Goal: Task Accomplishment & Management: Use online tool/utility

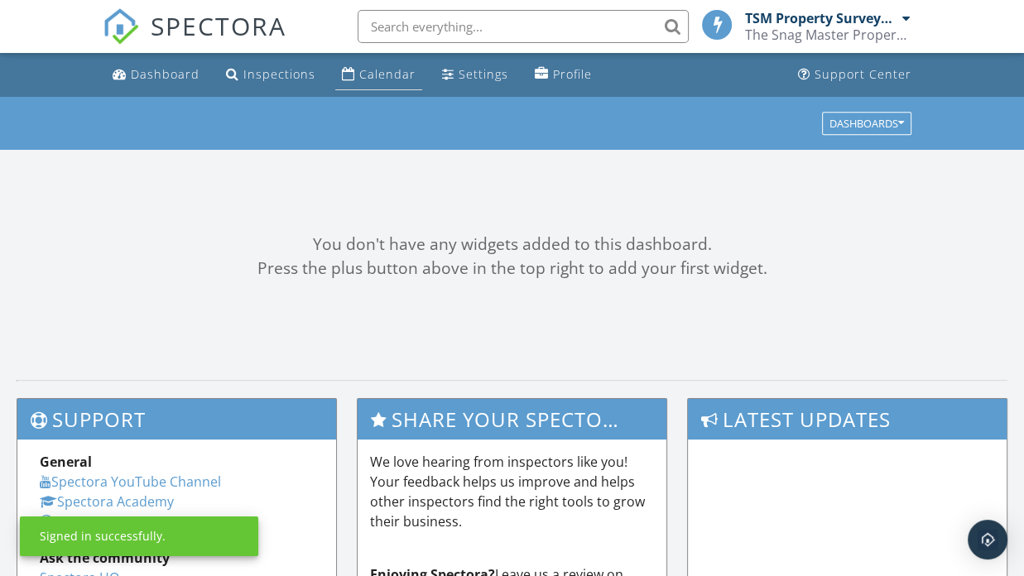
click at [360, 69] on div "Calendar" at bounding box center [387, 74] width 56 height 16
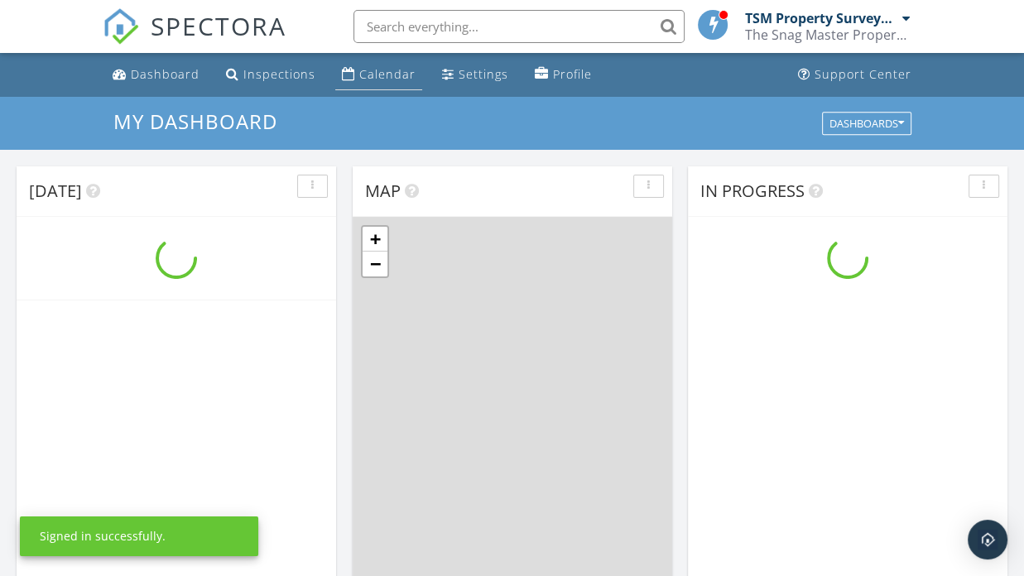
scroll to position [1533, 1050]
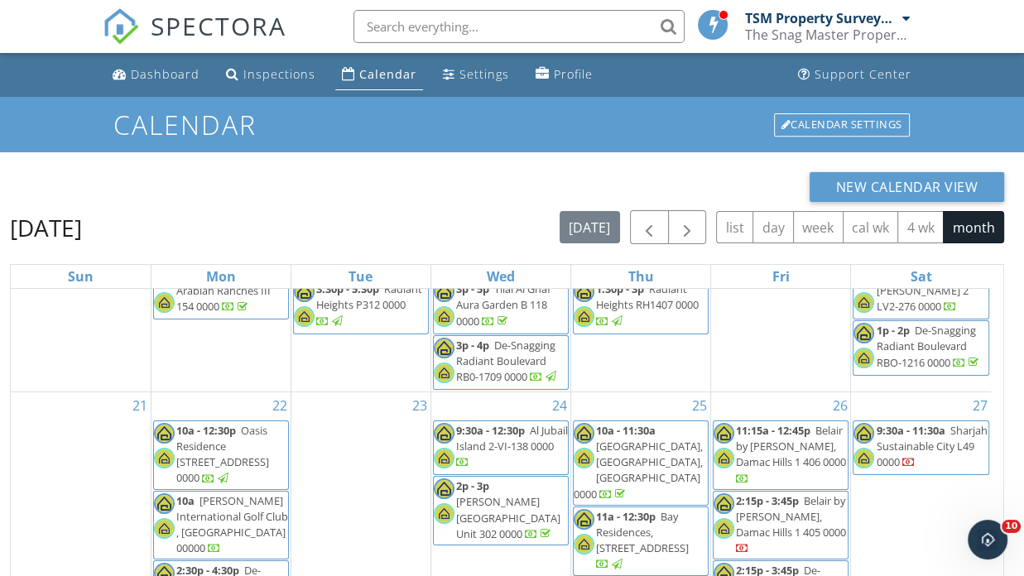
scroll to position [745, 0]
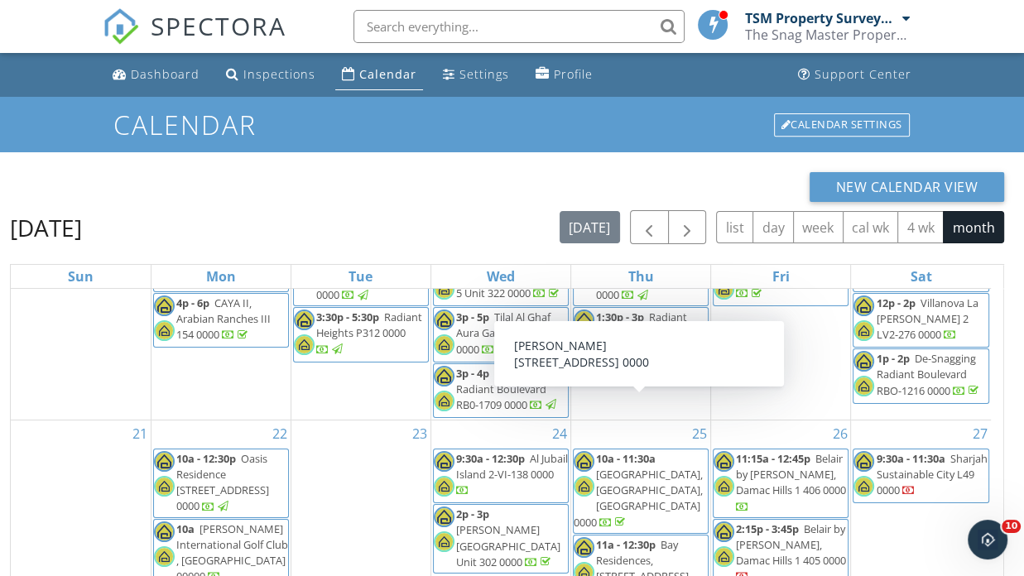
click at [801, 451] on span "Belair by [PERSON_NAME], Damac Hills 1 406 0000" at bounding box center [791, 474] width 110 height 46
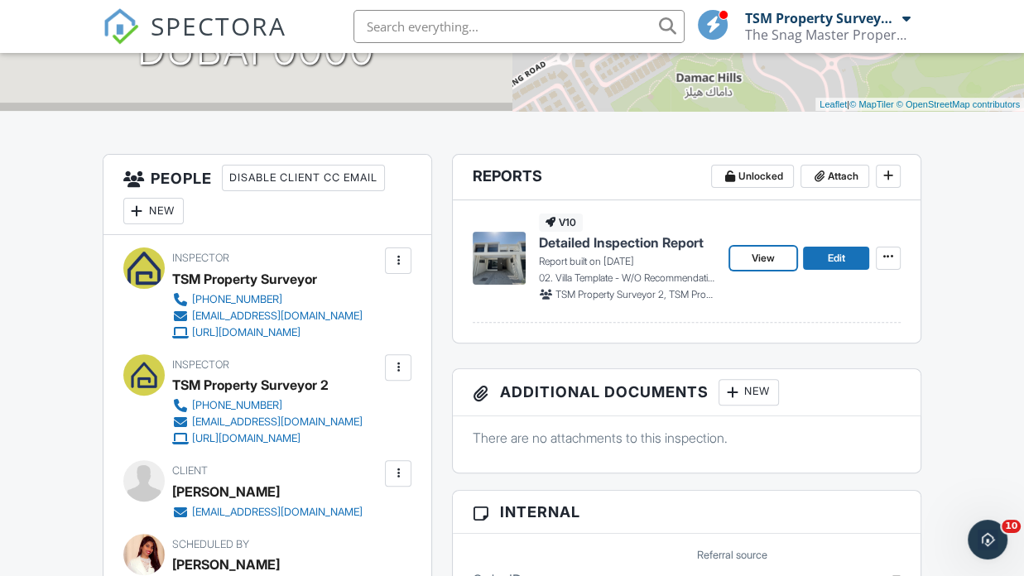
click at [779, 258] on link "View" at bounding box center [763, 258] width 66 height 23
drag, startPoint x: 0, startPoint y: 0, endPoint x: 368, endPoint y: 34, distance: 369.3
click at [368, 34] on input "text" at bounding box center [519, 26] width 331 height 33
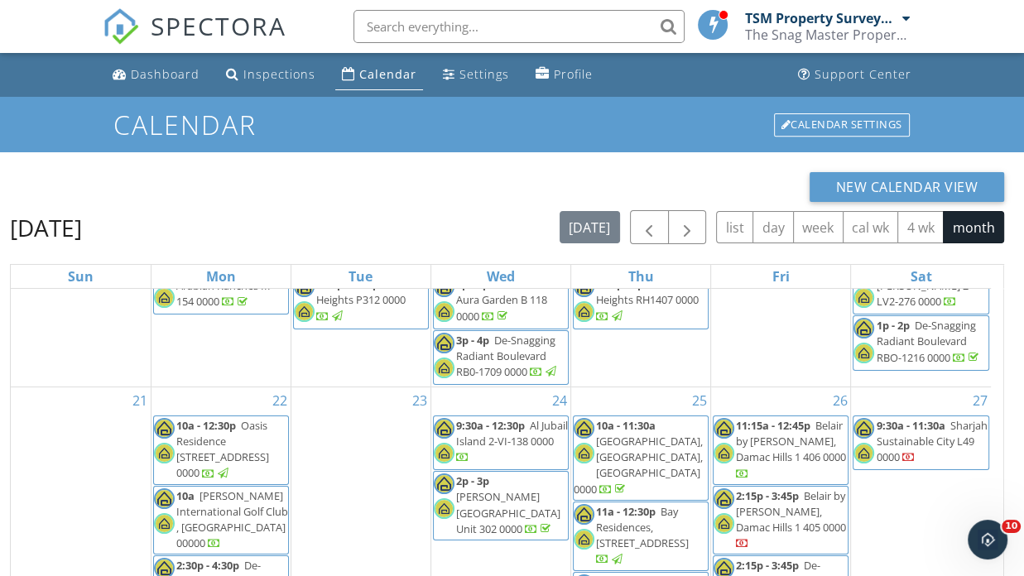
scroll to position [828, 0]
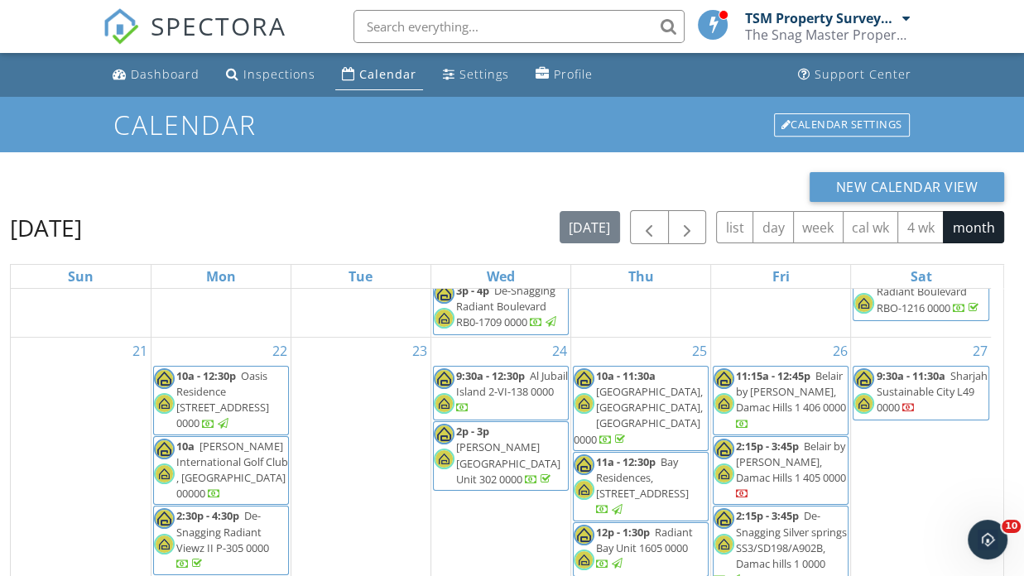
drag, startPoint x: 828, startPoint y: 420, endPoint x: 797, endPoint y: 404, distance: 35.2
click at [750, 487] on div at bounding box center [742, 495] width 13 height 16
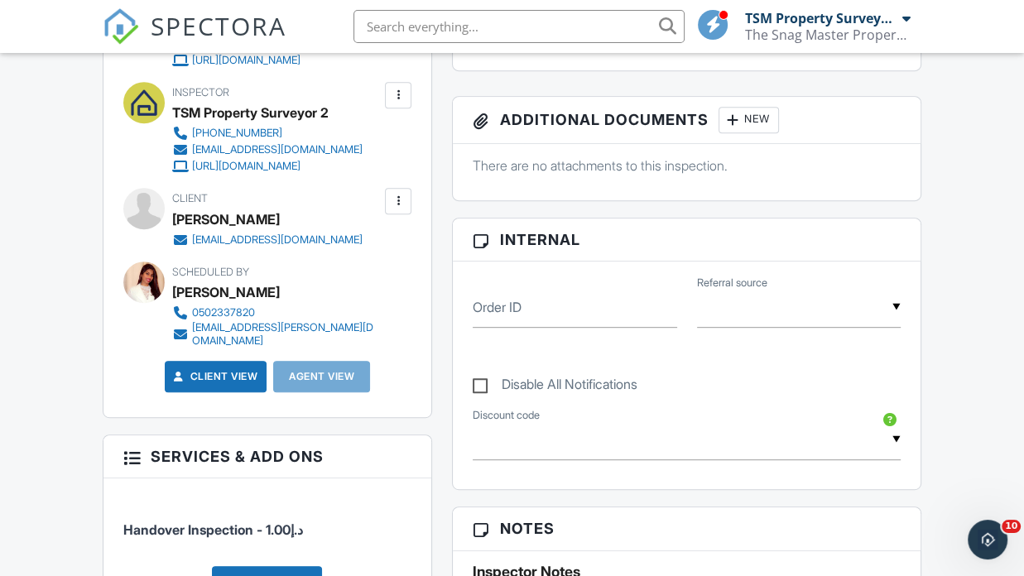
scroll to position [331, 0]
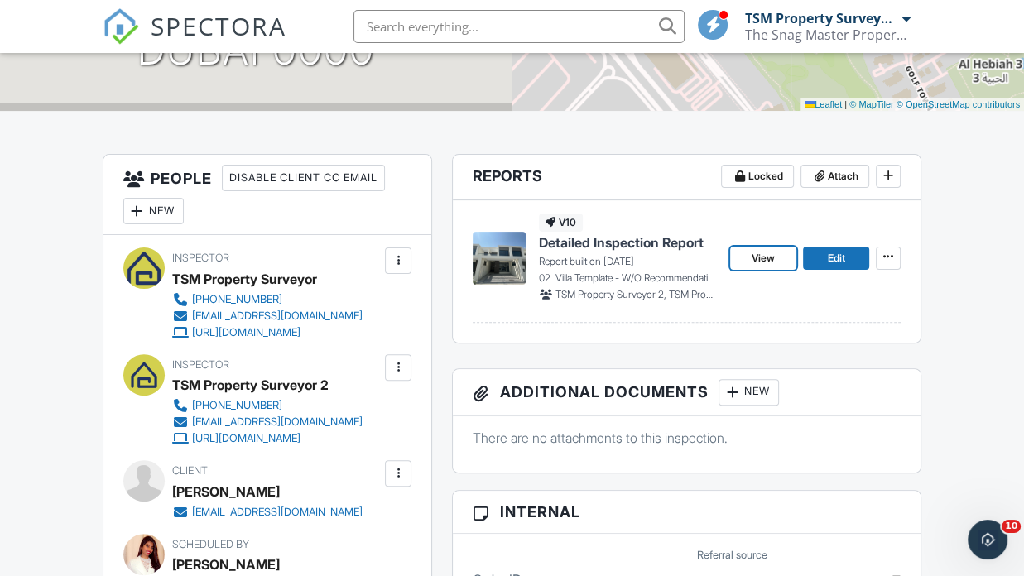
click at [787, 257] on link "View" at bounding box center [763, 258] width 66 height 23
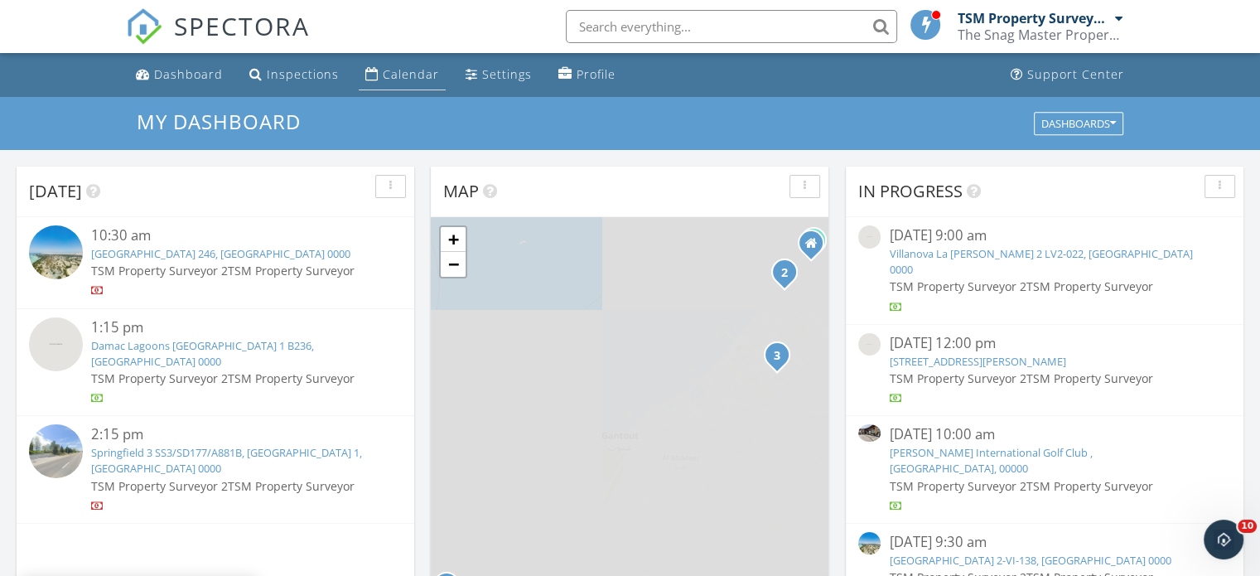
click at [431, 74] on div "Calendar" at bounding box center [411, 74] width 56 height 16
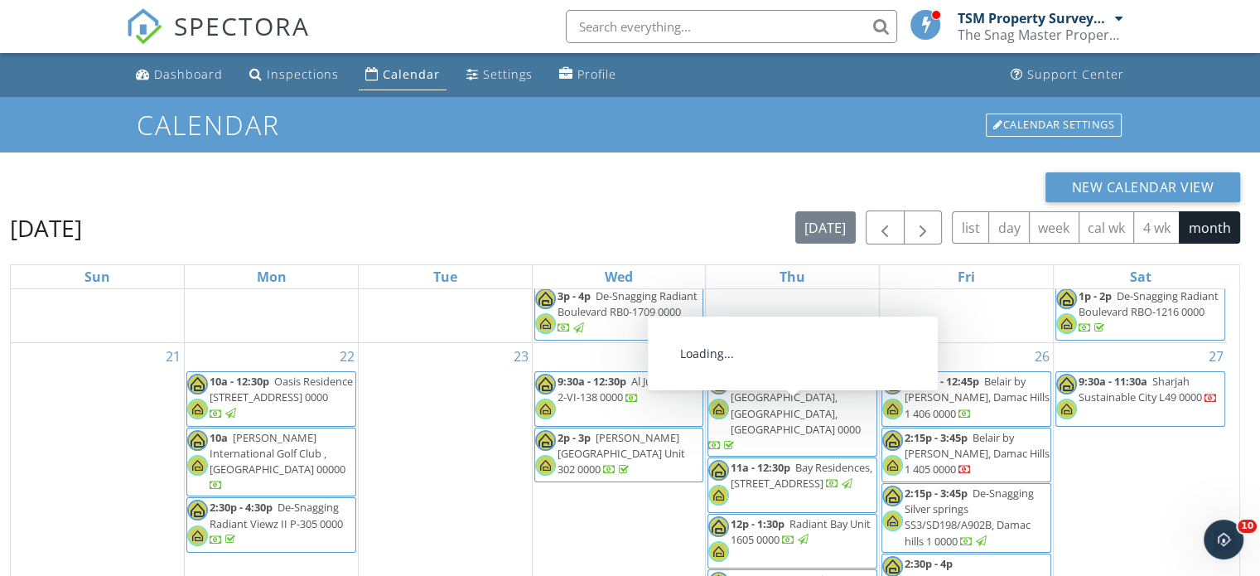
scroll to position [749, 0]
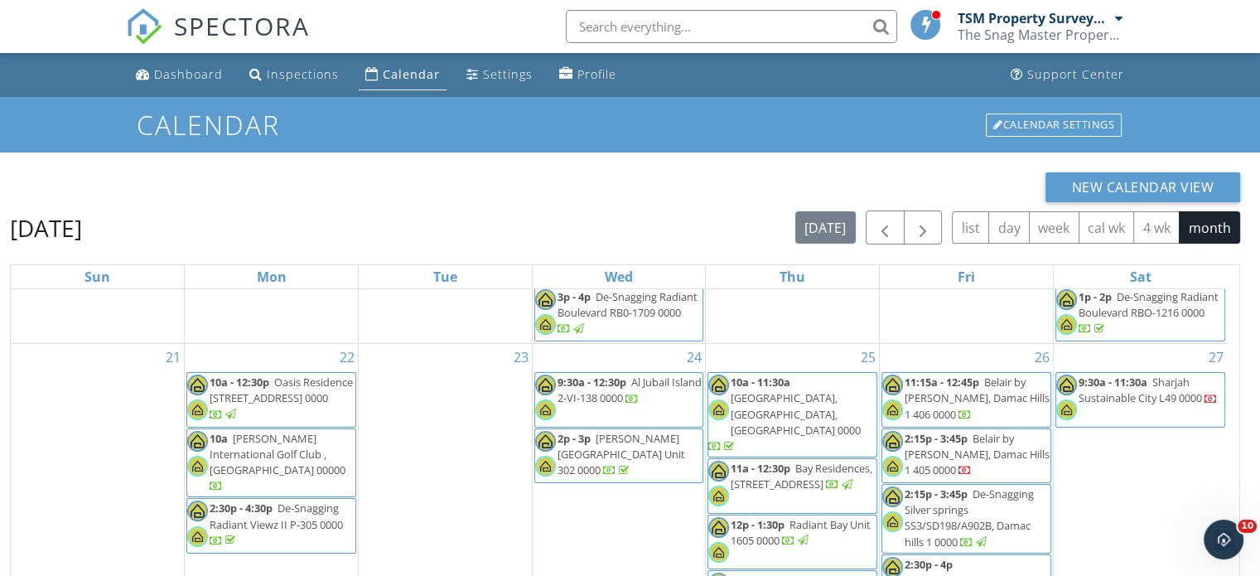
click at [972, 431] on span "Belair by trump, Damac Hills 1 405 0000" at bounding box center [976, 454] width 145 height 46
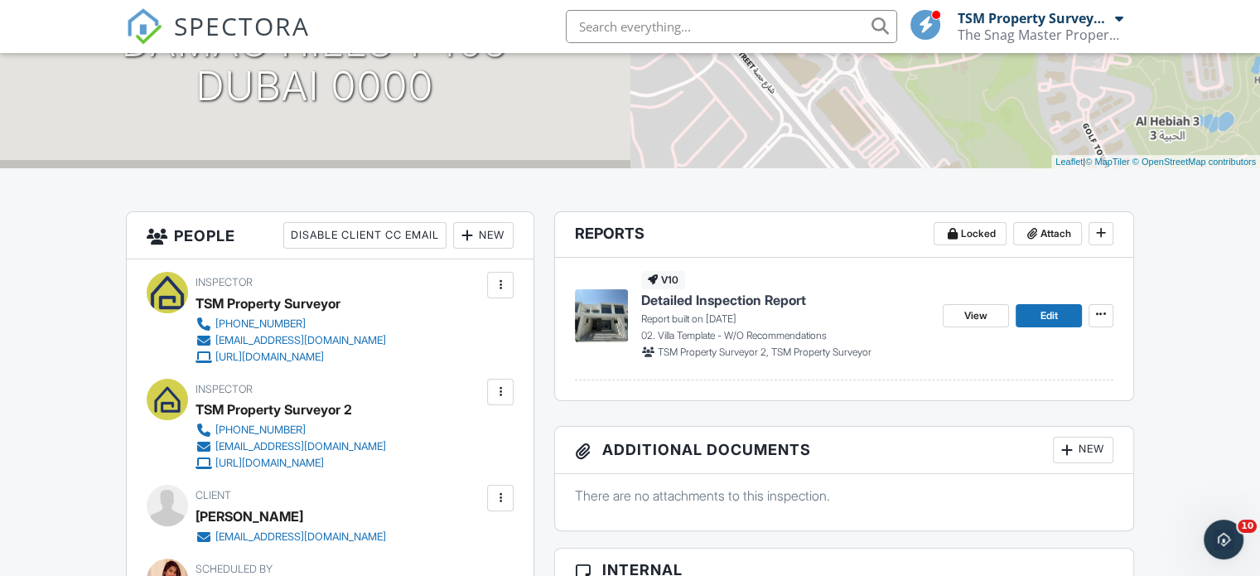
scroll to position [298, 0]
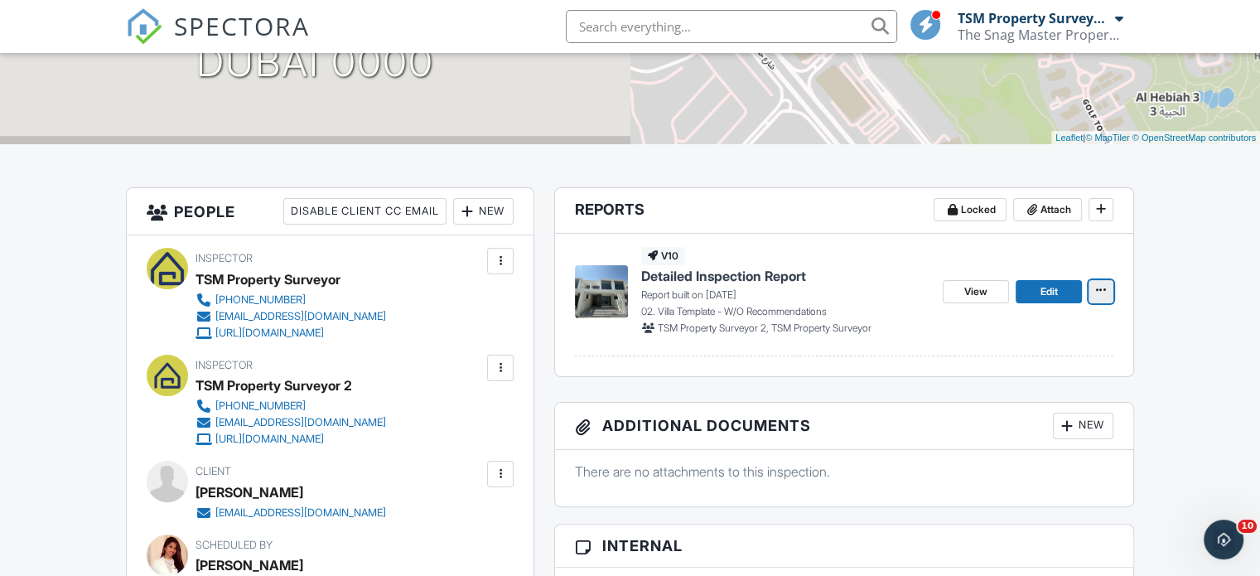
click at [1103, 286] on icon at bounding box center [1101, 290] width 10 height 12
click at [1135, 332] on div "Quick Publish Copy Delete Report" at bounding box center [1091, 374] width 337 height 130
click at [1044, 292] on span "Edit" at bounding box center [1047, 291] width 17 height 17
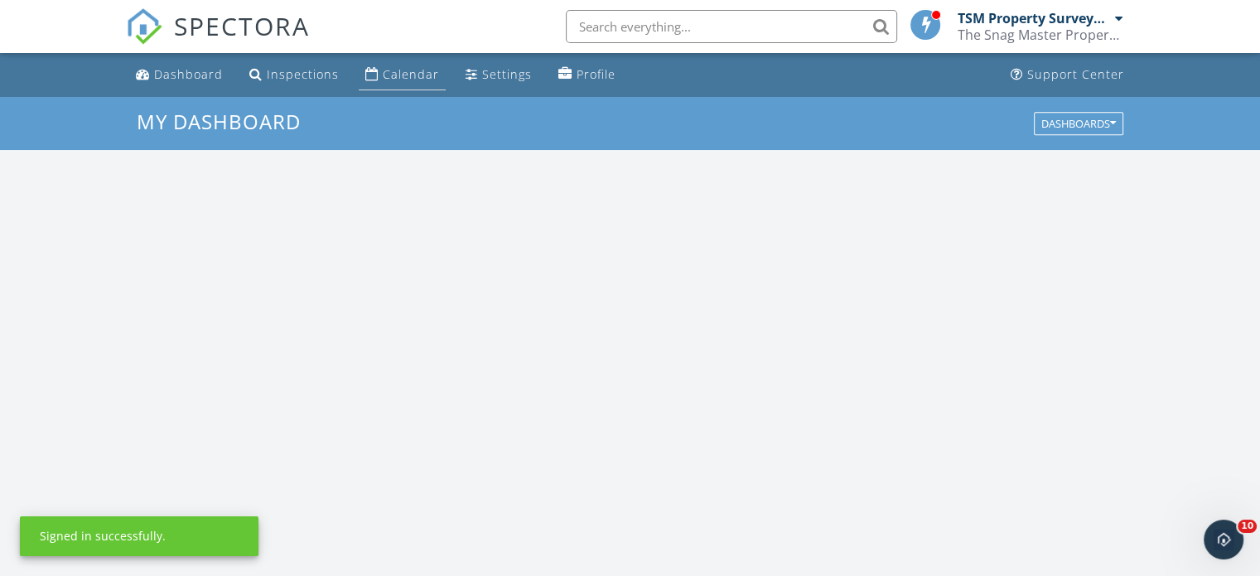
scroll to position [1533, 1285]
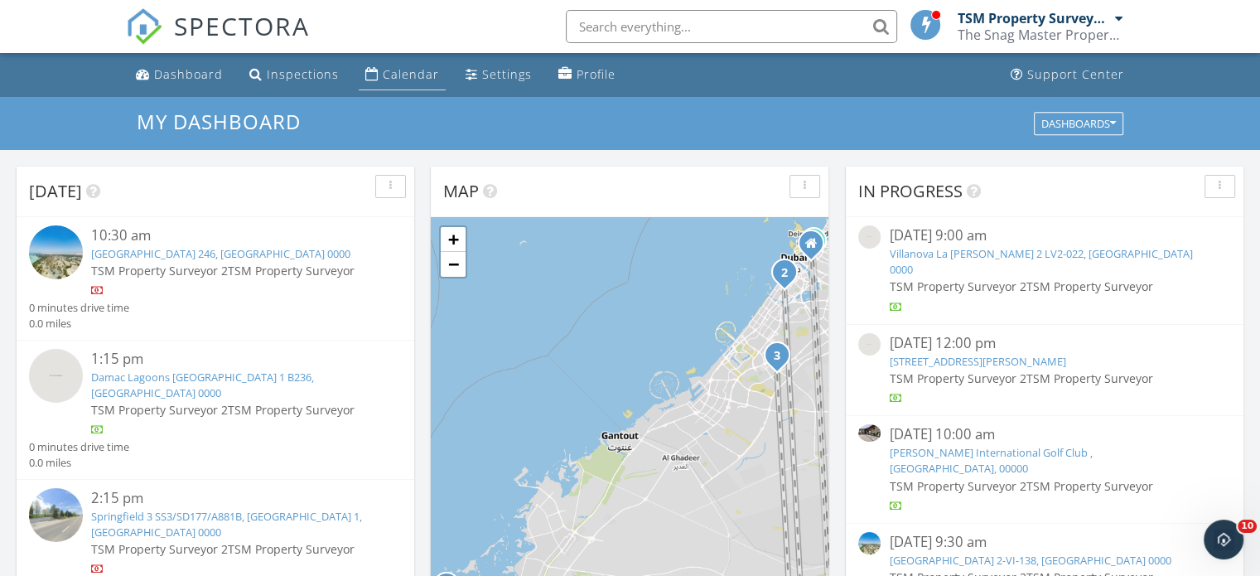
click at [407, 66] on div "Calendar" at bounding box center [411, 74] width 56 height 16
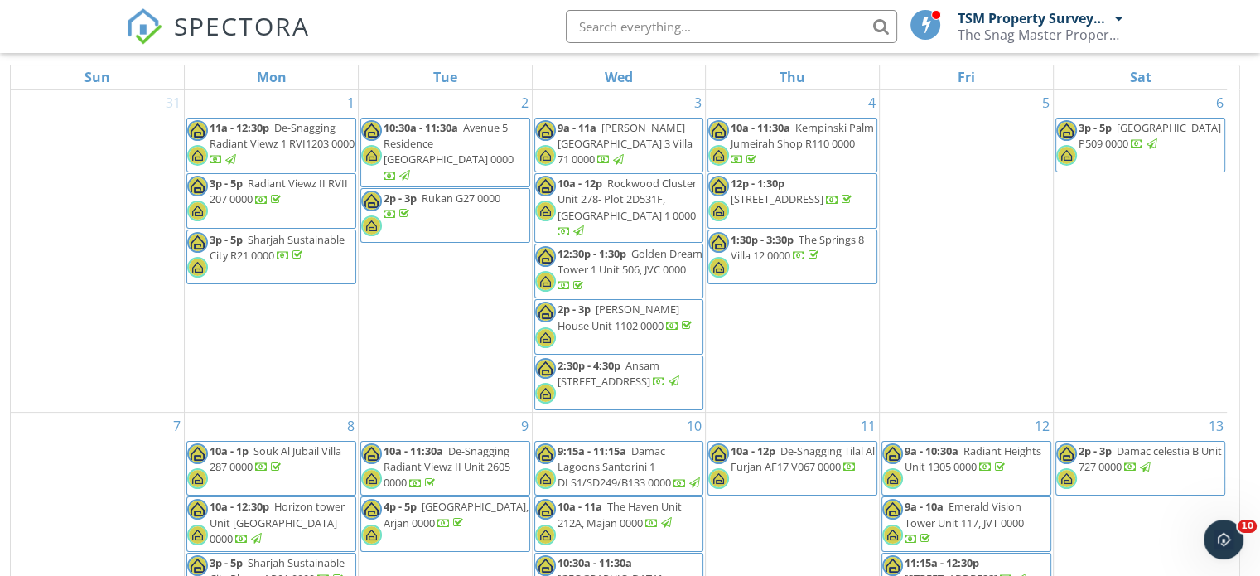
scroll to position [220, 0]
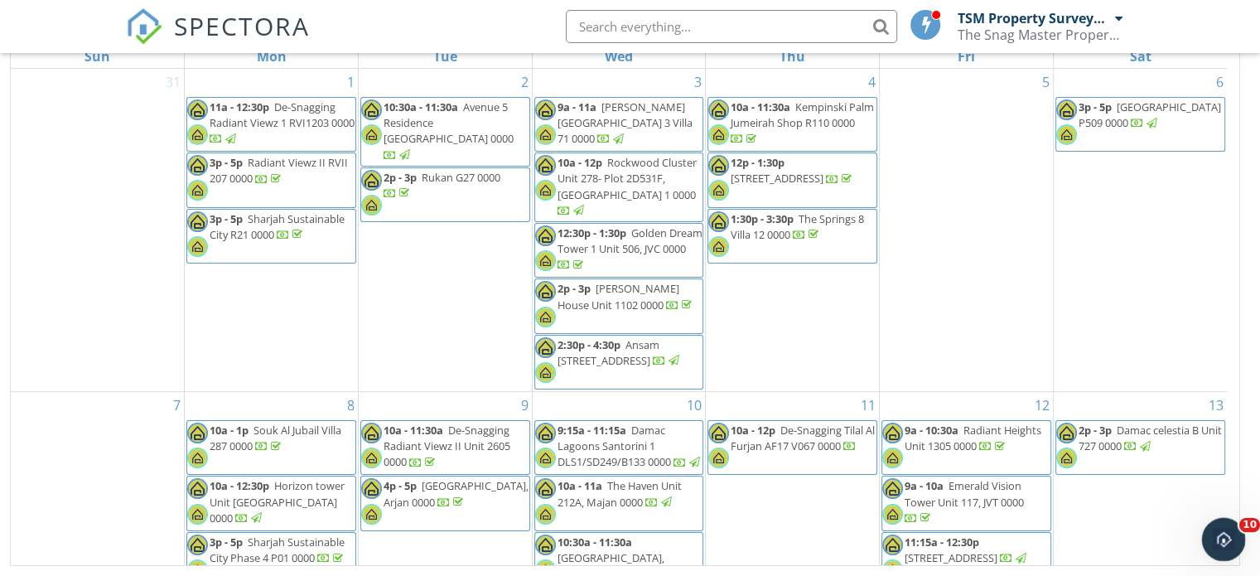
click at [1233, 560] on body "SPECTORA TSM Property Surveyor 2 The Snag Master Property Observer L.L.C Role: …" at bounding box center [630, 178] width 1260 height 796
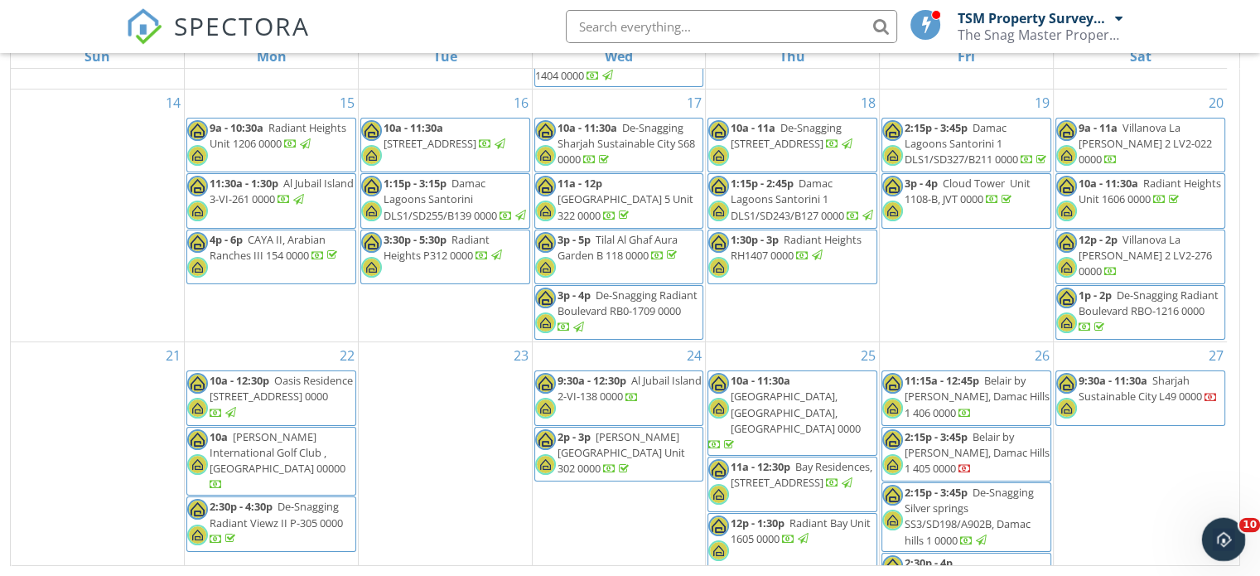
scroll to position [563, 0]
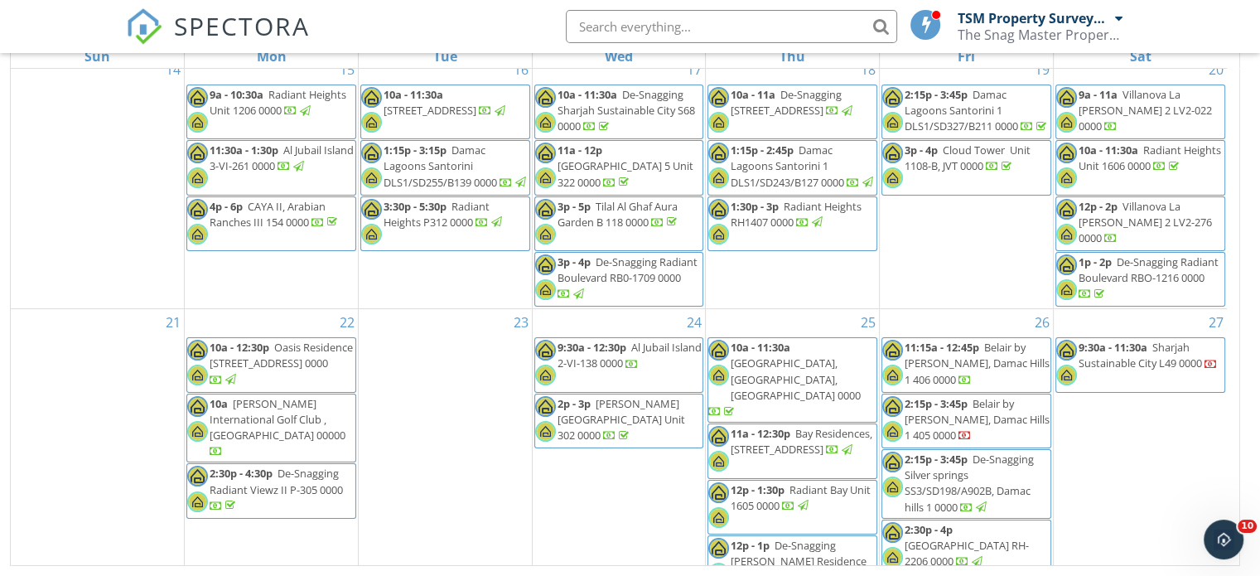
click at [997, 396] on span "Belair by trump, Damac Hills 1 405 0000" at bounding box center [976, 419] width 145 height 46
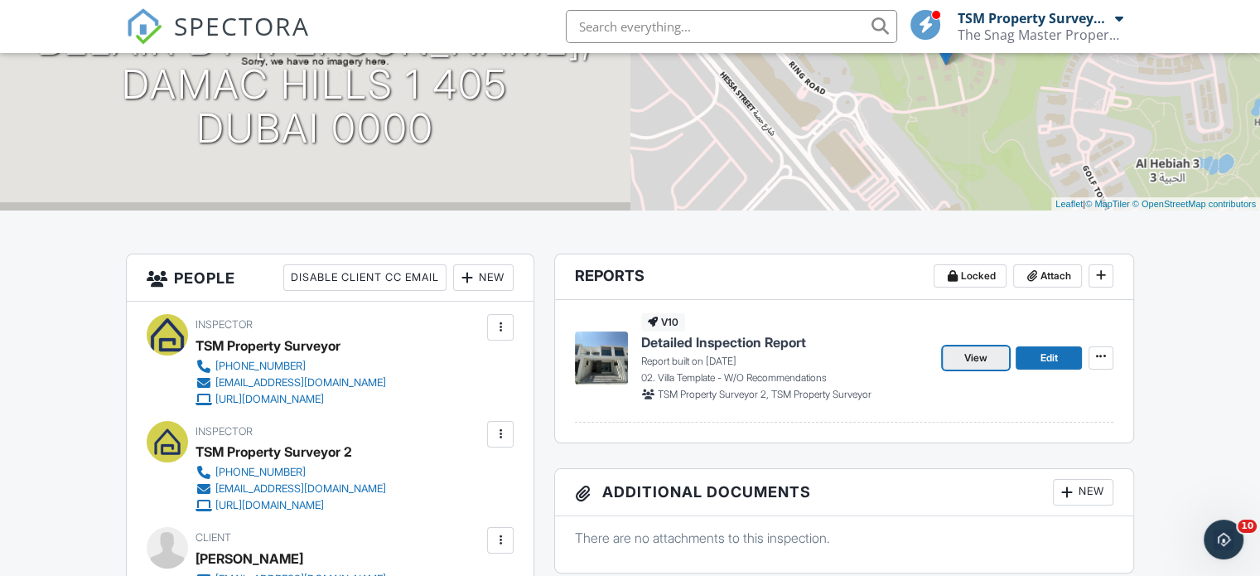
click at [977, 359] on span "View" at bounding box center [975, 357] width 23 height 17
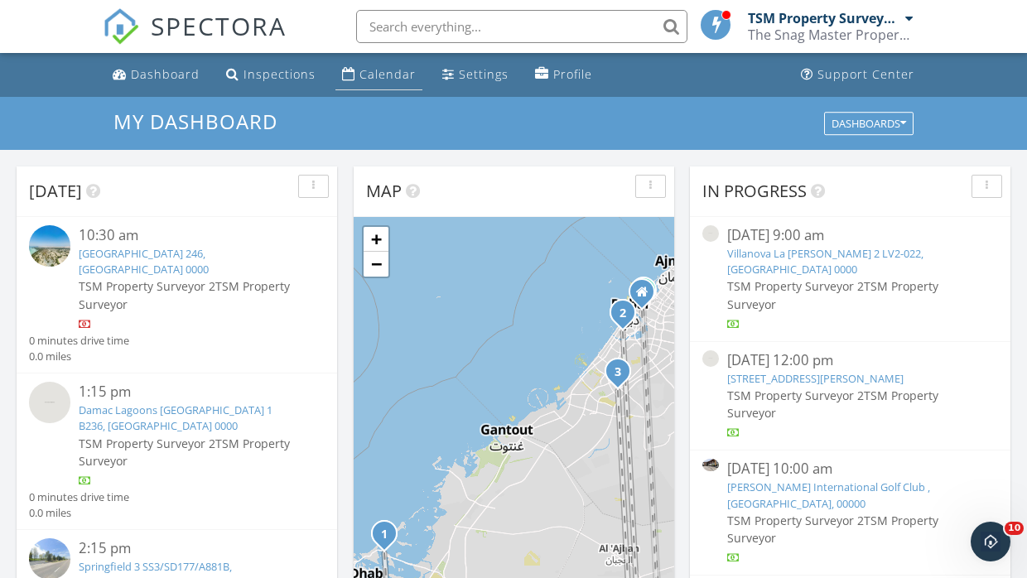
click at [384, 68] on div "Calendar" at bounding box center [387, 74] width 56 height 16
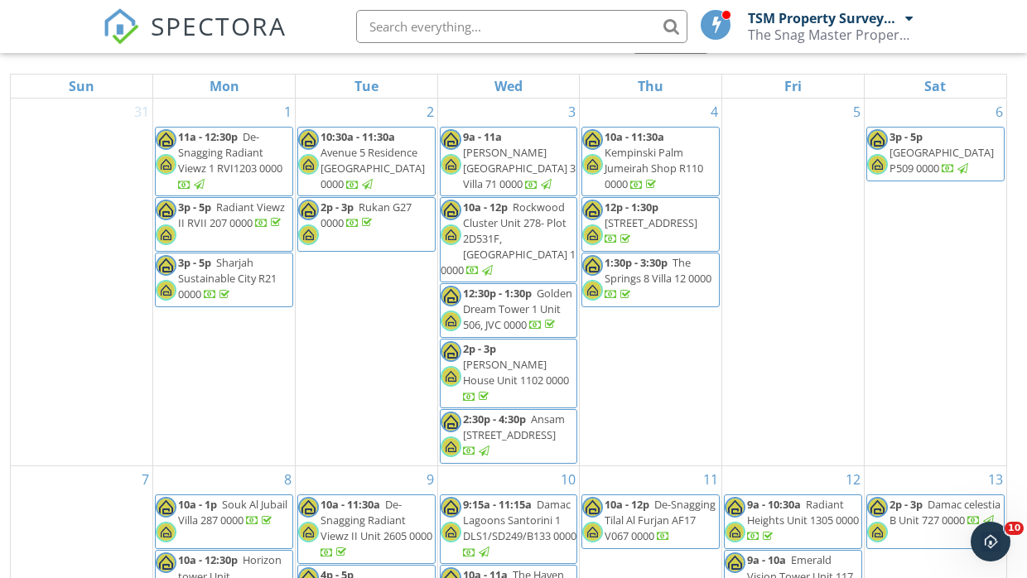
scroll to position [220, 0]
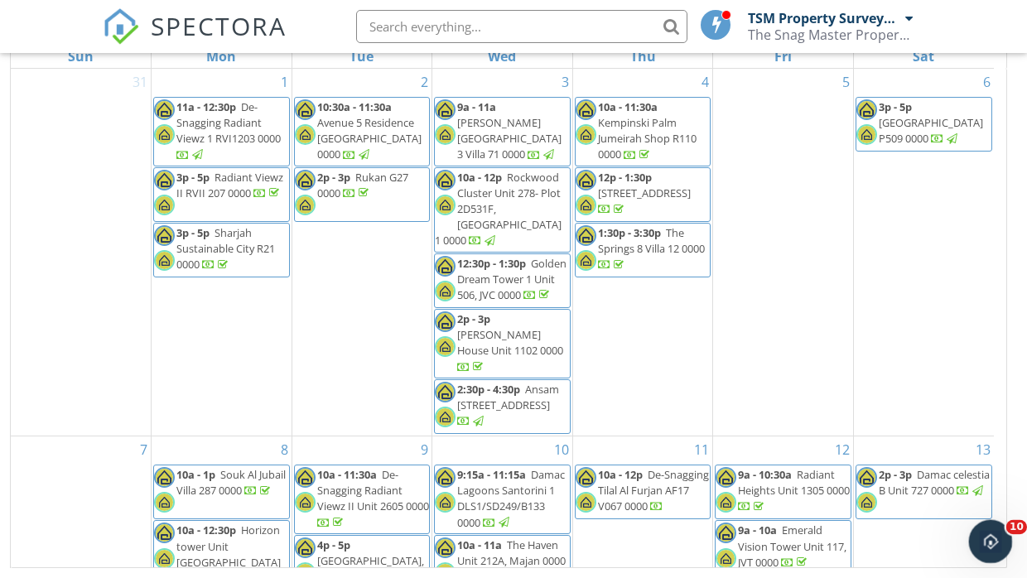
click at [1005, 558] on body "SPECTORA TSM Property Surveyor 2 The Snag Master Property Observer L.L.C Role: …" at bounding box center [513, 179] width 1027 height 798
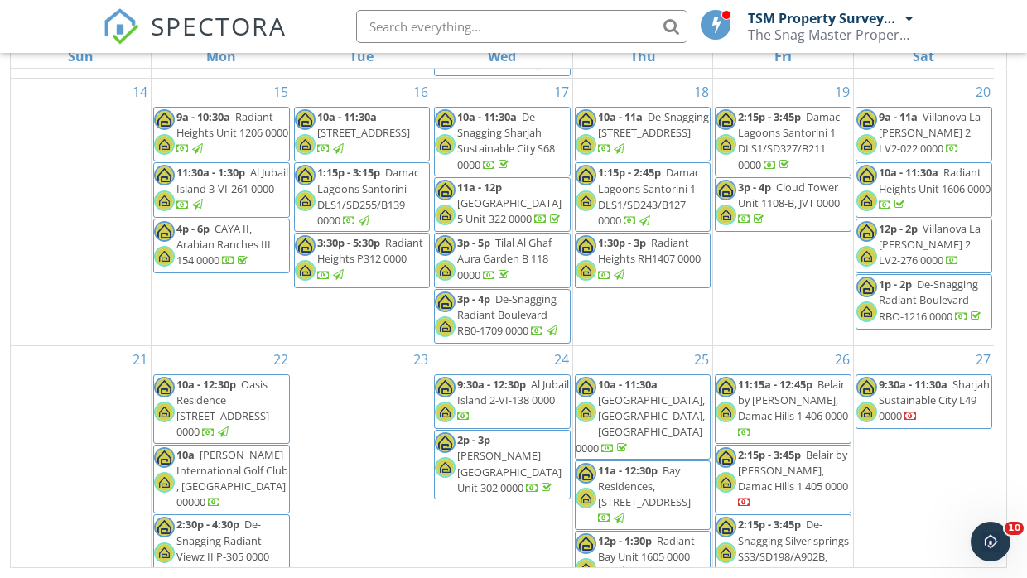
scroll to position [629, 0]
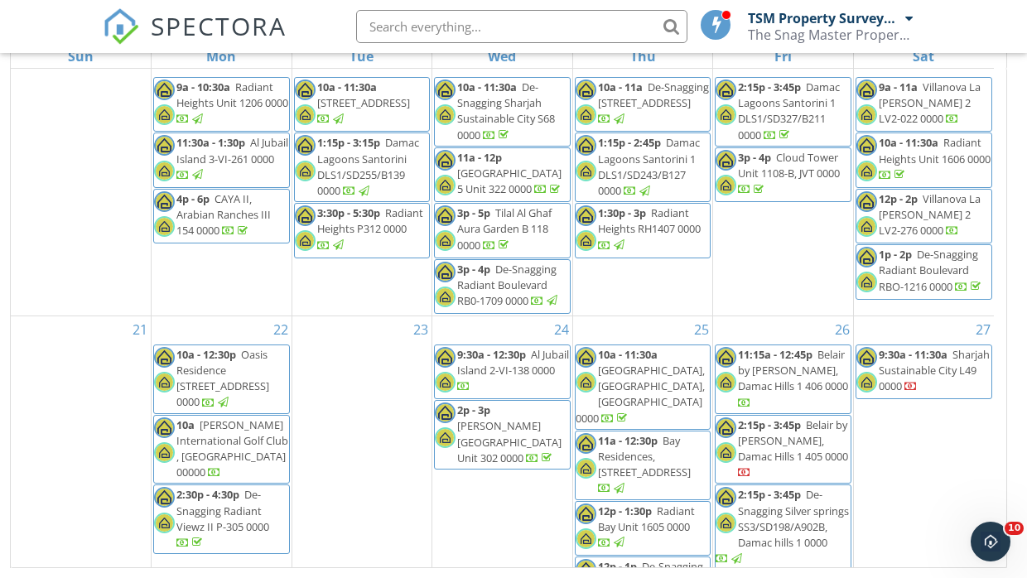
drag, startPoint x: 755, startPoint y: 343, endPoint x: 779, endPoint y: 323, distance: 30.5
click at [779, 347] on span "Belair by [PERSON_NAME], Damac Hills 1 406 0000" at bounding box center [793, 370] width 110 height 46
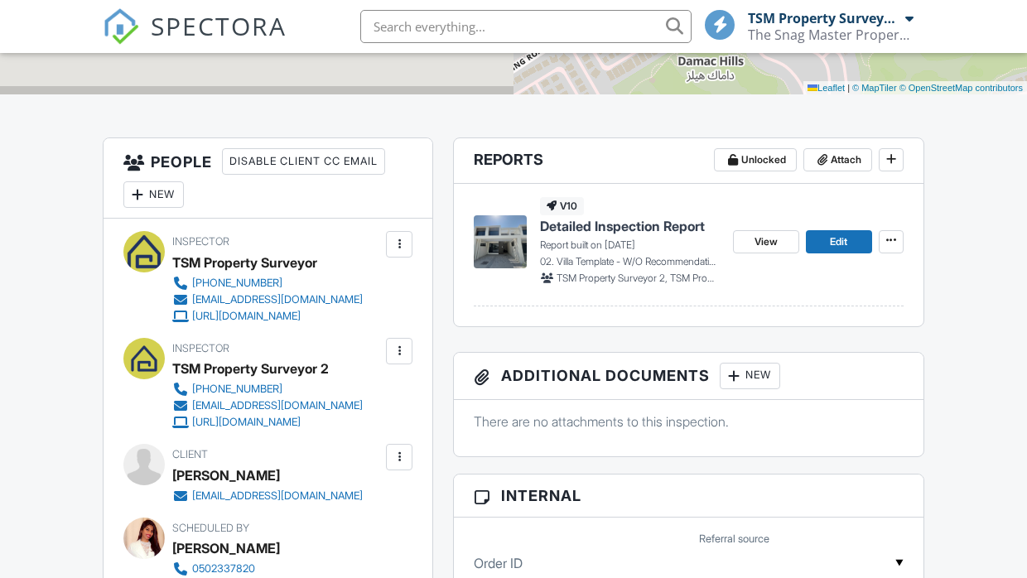
scroll to position [345, 0]
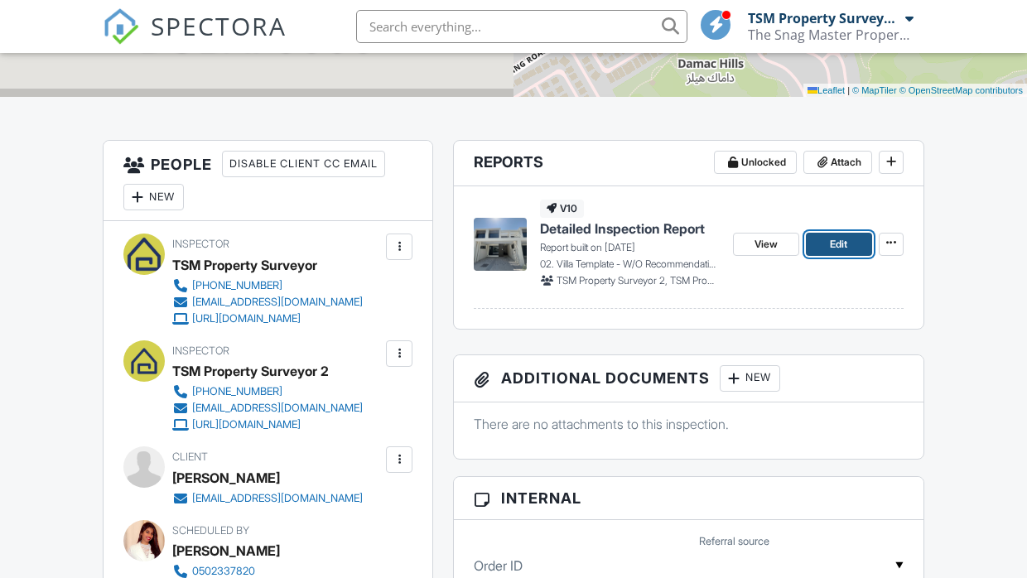
click at [835, 240] on span "Edit" at bounding box center [838, 244] width 17 height 17
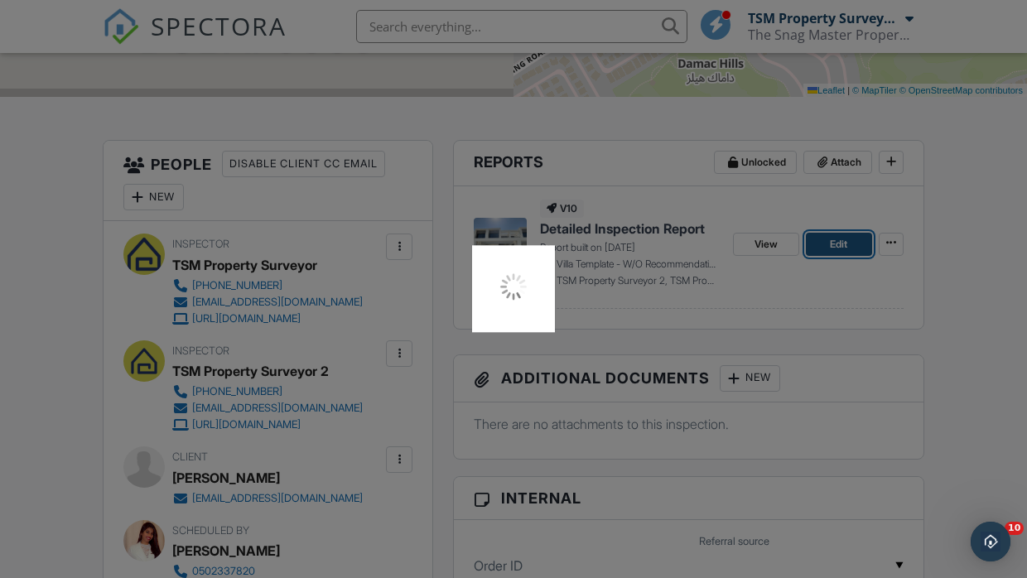
scroll to position [0, 0]
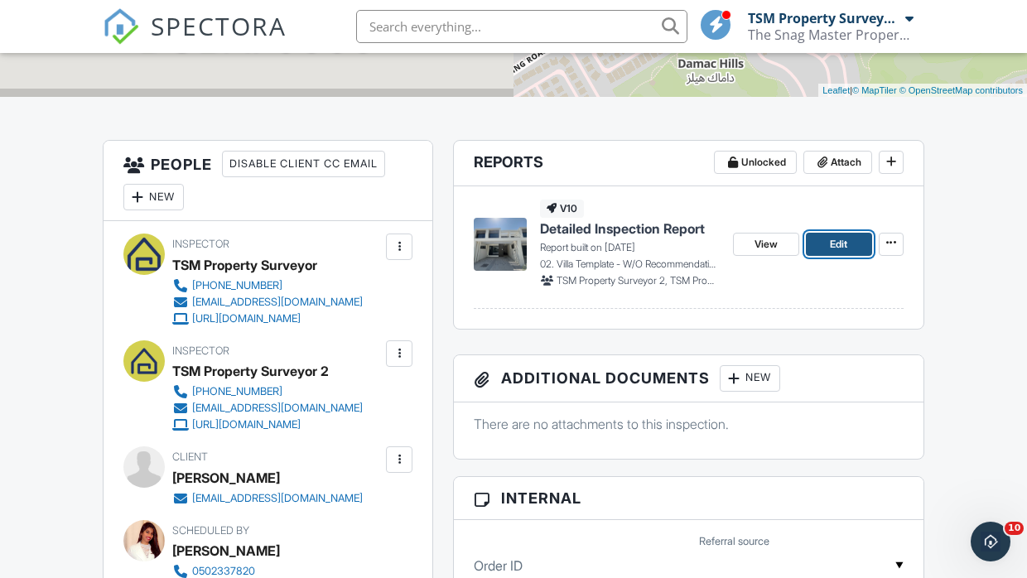
click at [827, 240] on link "Edit" at bounding box center [839, 244] width 66 height 23
click at [754, 243] on span "View" at bounding box center [765, 244] width 23 height 17
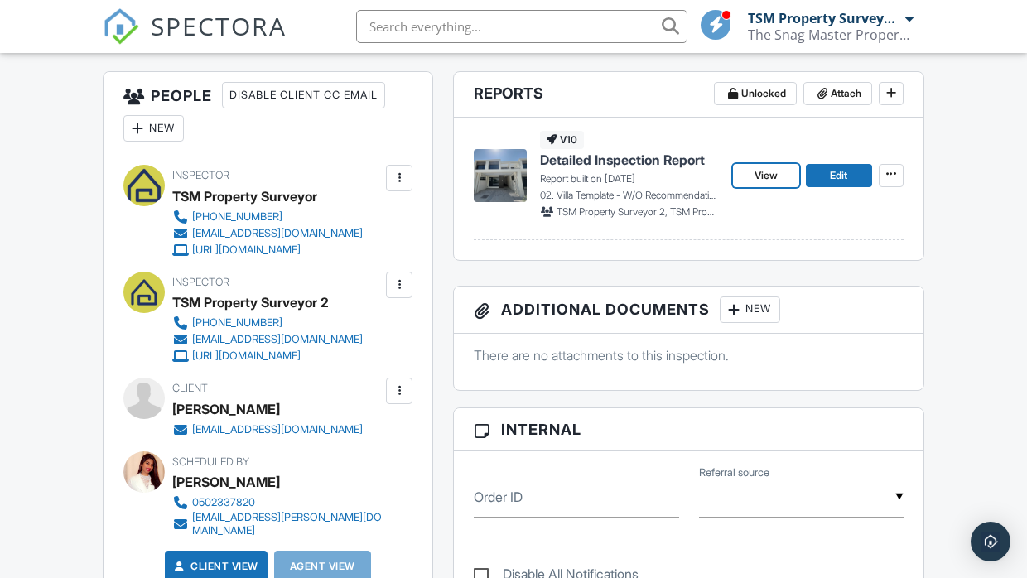
click at [784, 178] on link "View" at bounding box center [766, 175] width 66 height 23
click at [783, 177] on link "View" at bounding box center [766, 175] width 66 height 23
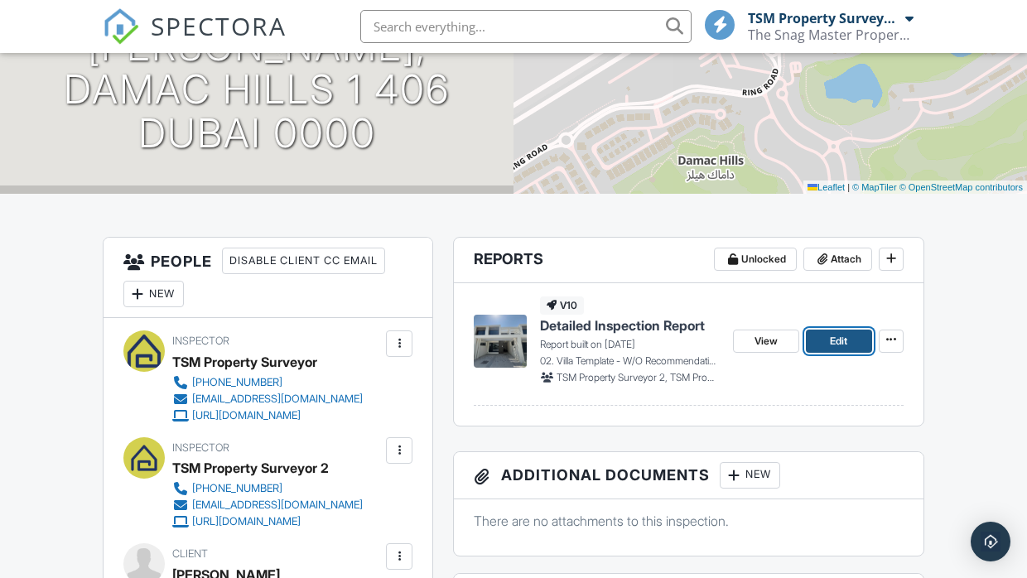
click at [850, 344] on link "Edit" at bounding box center [839, 341] width 66 height 23
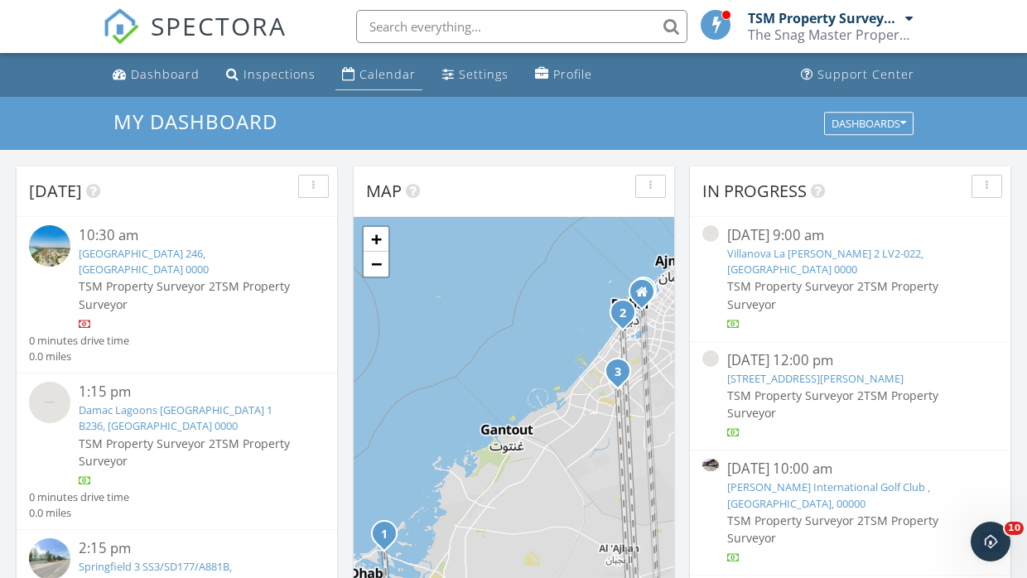
click at [359, 72] on div "Calendar" at bounding box center [387, 74] width 56 height 16
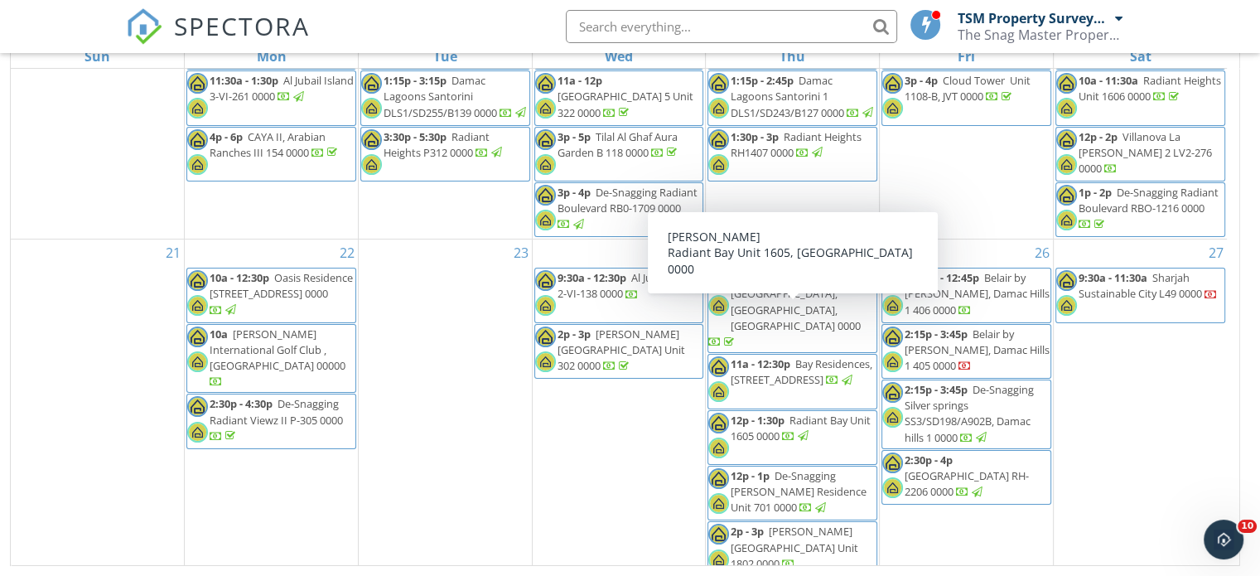
scroll to position [583, 0]
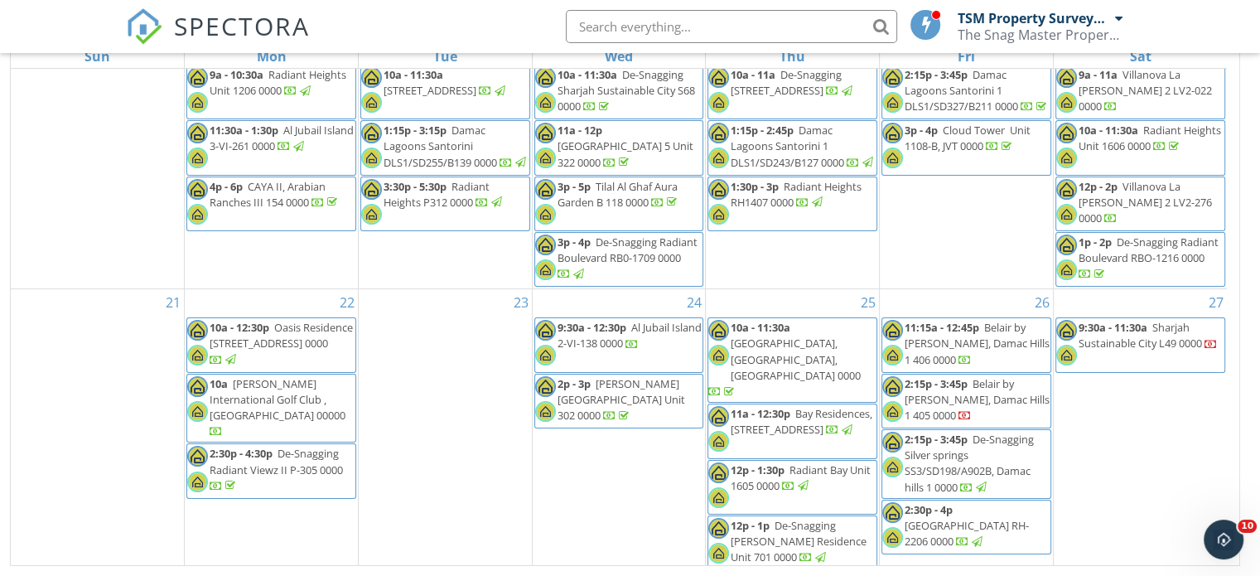
click at [985, 320] on span "Belair by [PERSON_NAME], Damac Hills 1 406 0000" at bounding box center [976, 343] width 145 height 46
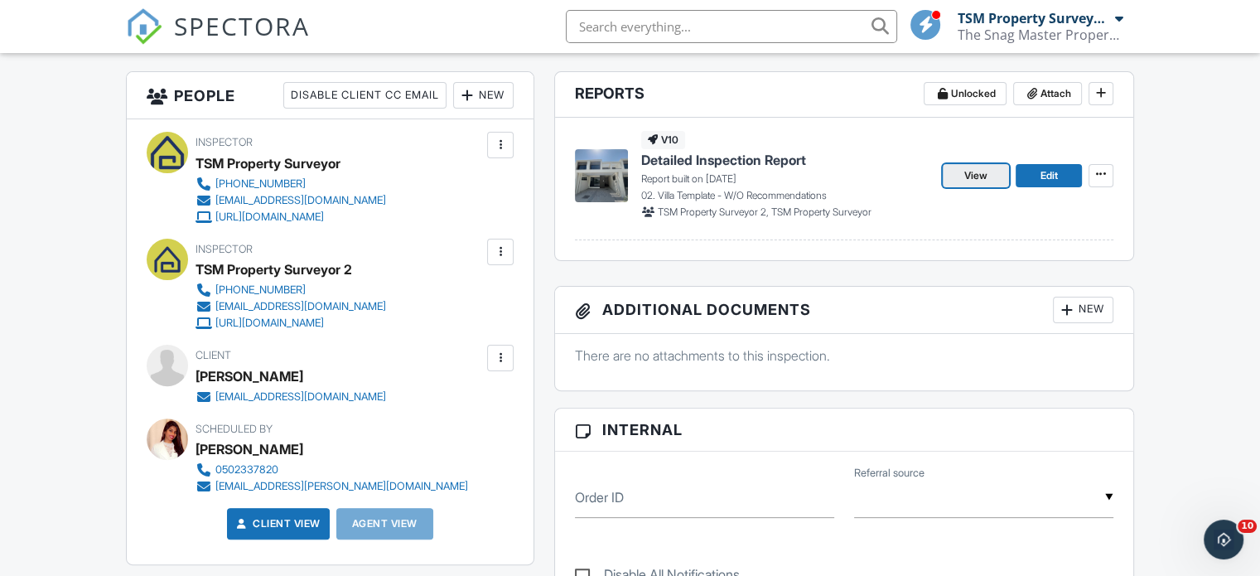
click at [984, 168] on span "View" at bounding box center [975, 175] width 23 height 17
